Goal: Information Seeking & Learning: Learn about a topic

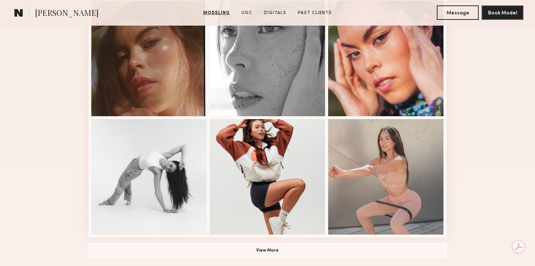
scroll to position [451, 0]
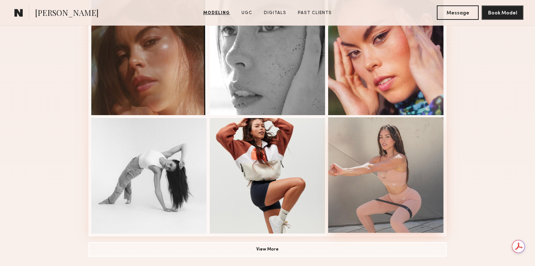
click at [396, 156] on div at bounding box center [386, 175] width 116 height 116
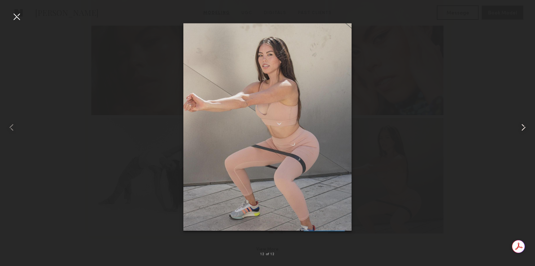
click at [525, 128] on common-icon at bounding box center [524, 128] width 12 height 12
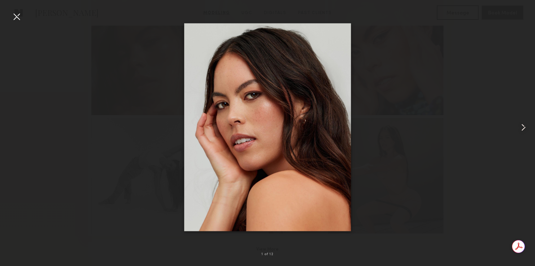
click at [526, 129] on common-icon at bounding box center [524, 128] width 12 height 12
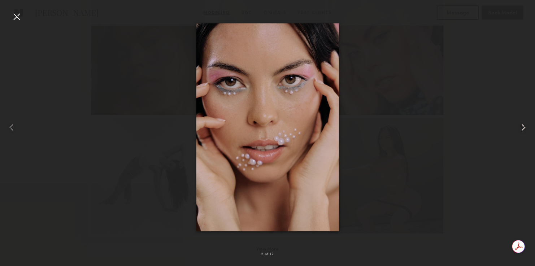
click at [526, 129] on common-icon at bounding box center [524, 128] width 12 height 12
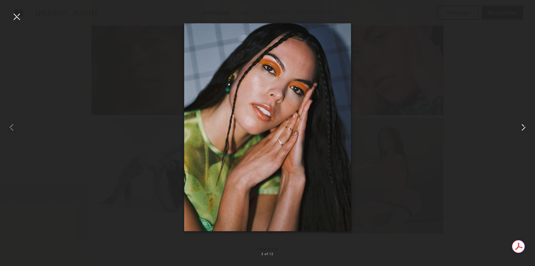
click at [526, 129] on common-icon at bounding box center [524, 128] width 12 height 12
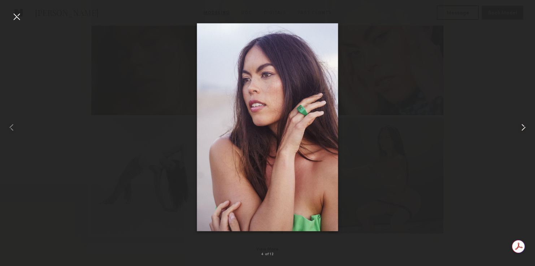
click at [526, 129] on common-icon at bounding box center [524, 128] width 12 height 12
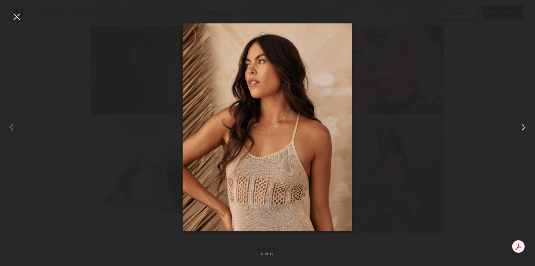
click at [526, 129] on common-icon at bounding box center [524, 128] width 12 height 12
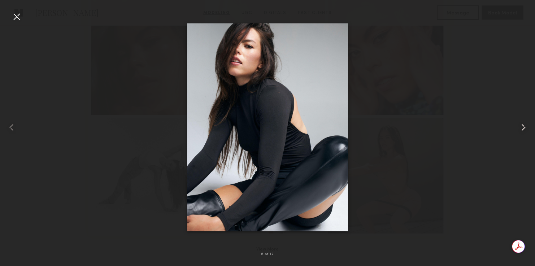
click at [526, 129] on common-icon at bounding box center [524, 128] width 12 height 12
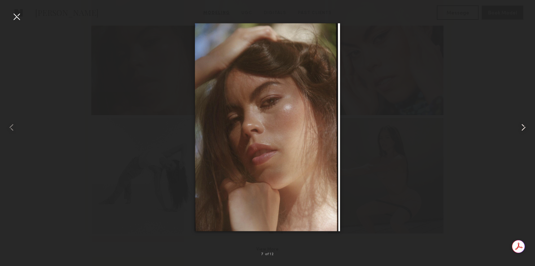
click at [526, 129] on common-icon at bounding box center [524, 128] width 12 height 12
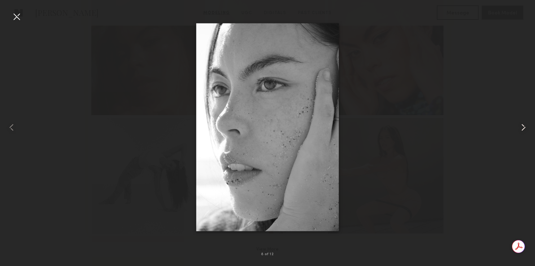
click at [526, 129] on common-icon at bounding box center [524, 128] width 12 height 12
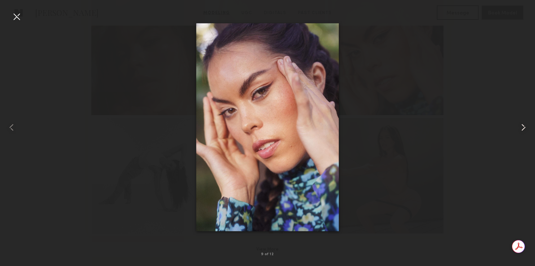
click at [526, 129] on common-icon at bounding box center [524, 128] width 12 height 12
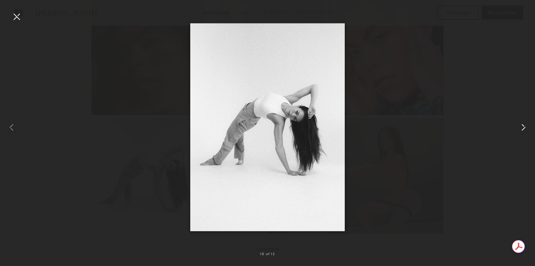
click at [526, 129] on common-icon at bounding box center [524, 128] width 12 height 12
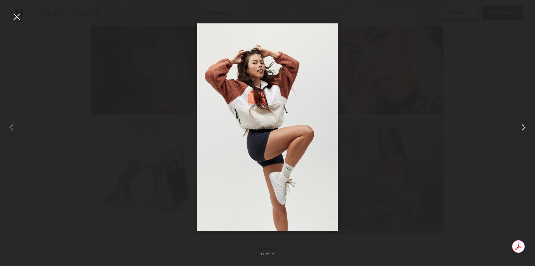
click at [526, 129] on common-icon at bounding box center [524, 128] width 12 height 12
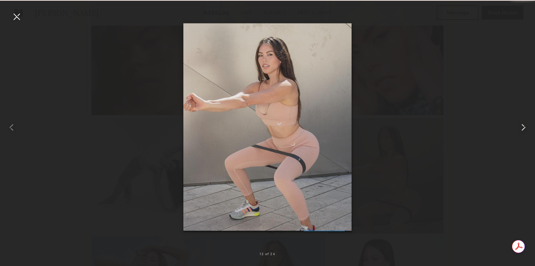
click at [526, 129] on common-icon at bounding box center [524, 128] width 12 height 12
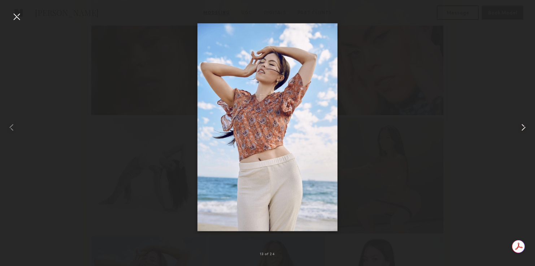
click at [526, 129] on common-icon at bounding box center [524, 128] width 12 height 12
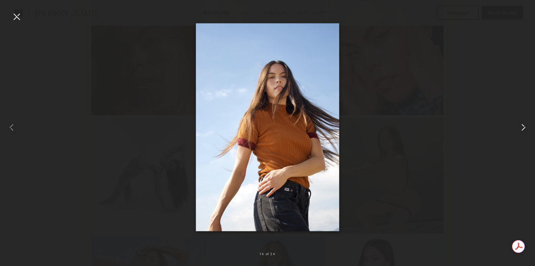
click at [526, 129] on common-icon at bounding box center [524, 128] width 12 height 12
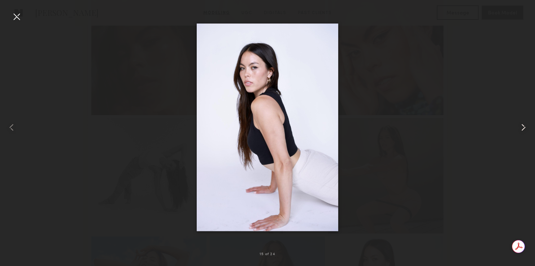
click at [526, 129] on common-icon at bounding box center [524, 128] width 12 height 12
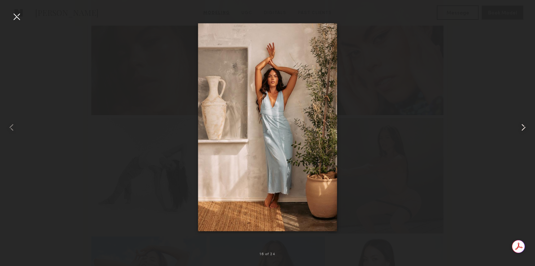
click at [526, 129] on common-icon at bounding box center [524, 128] width 12 height 12
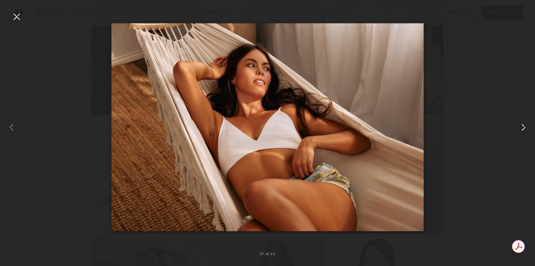
click at [526, 129] on common-icon at bounding box center [524, 128] width 12 height 12
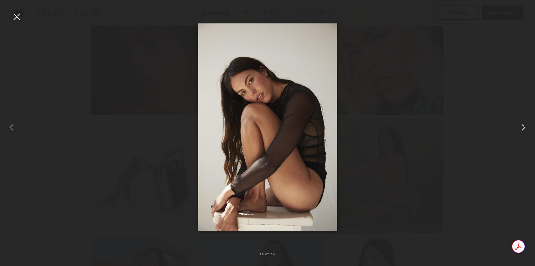
click at [526, 129] on common-icon at bounding box center [524, 128] width 12 height 12
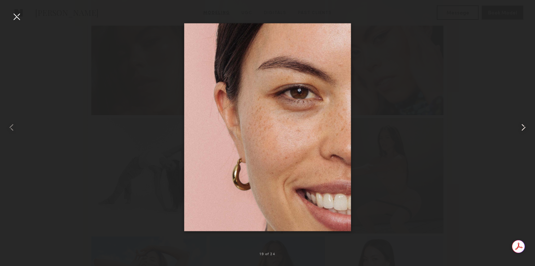
click at [526, 129] on common-icon at bounding box center [524, 128] width 12 height 12
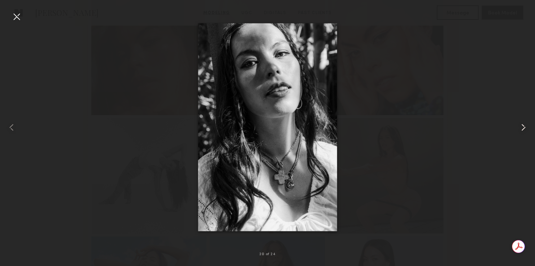
click at [526, 129] on common-icon at bounding box center [524, 128] width 12 height 12
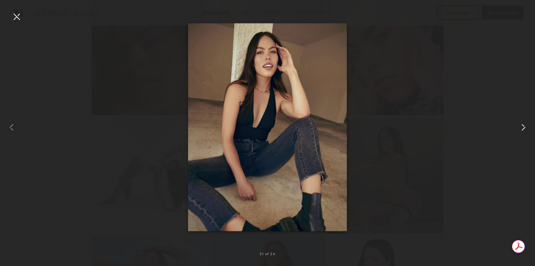
click at [526, 129] on common-icon at bounding box center [524, 128] width 12 height 12
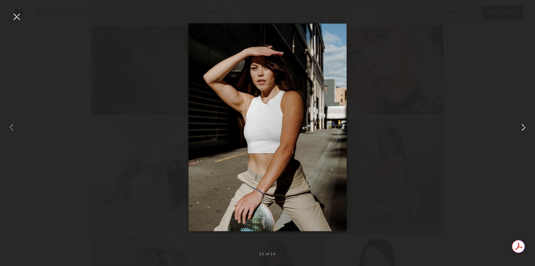
click at [526, 129] on common-icon at bounding box center [524, 128] width 12 height 12
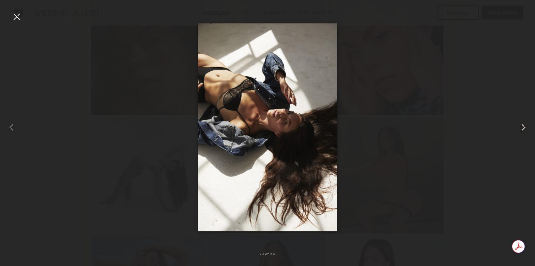
click at [526, 129] on common-icon at bounding box center [524, 128] width 12 height 12
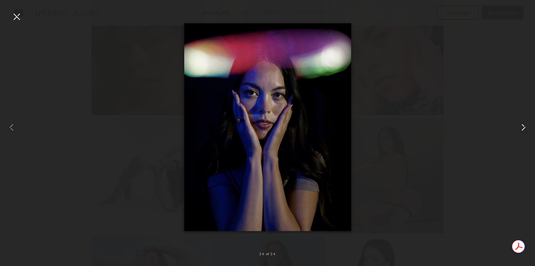
click at [526, 129] on common-icon at bounding box center [524, 128] width 12 height 12
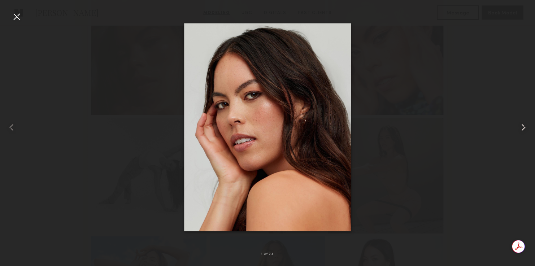
click at [526, 129] on common-icon at bounding box center [524, 128] width 12 height 12
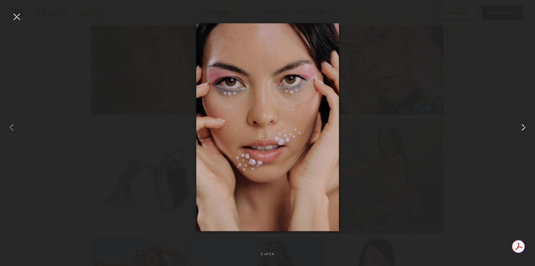
click at [526, 129] on common-icon at bounding box center [524, 128] width 12 height 12
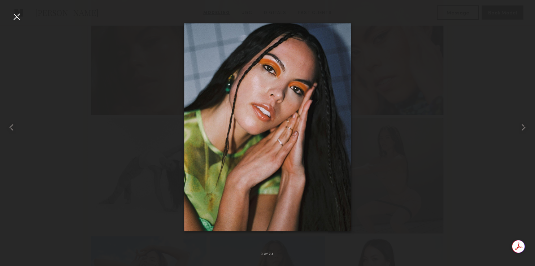
click at [21, 18] on div at bounding box center [17, 17] width 12 height 12
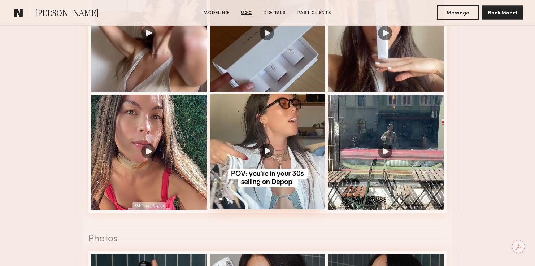
scroll to position [1262, 0]
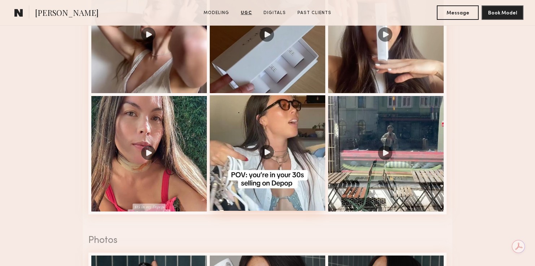
click at [226, 173] on div at bounding box center [268, 153] width 116 height 116
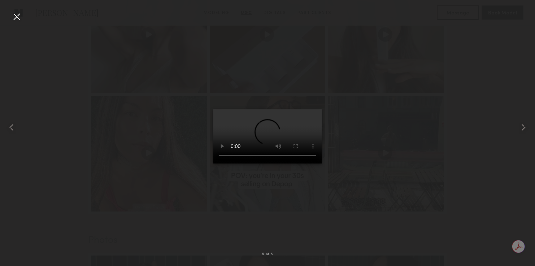
click at [15, 15] on div at bounding box center [17, 17] width 12 height 12
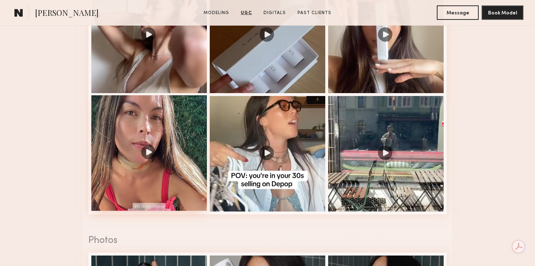
click at [161, 158] on div at bounding box center [149, 153] width 116 height 116
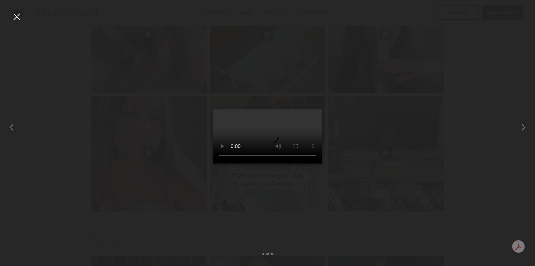
click at [22, 16] on div at bounding box center [17, 17] width 12 height 12
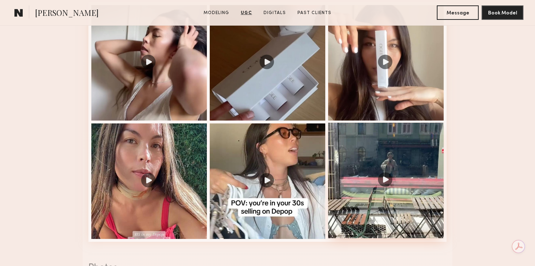
scroll to position [1233, 0]
